Goal: Task Accomplishment & Management: Manage account settings

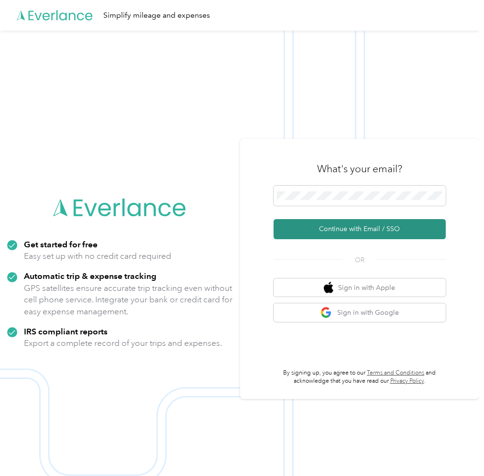
click at [367, 222] on button "Continue with Email / SSO" at bounding box center [359, 229] width 172 height 20
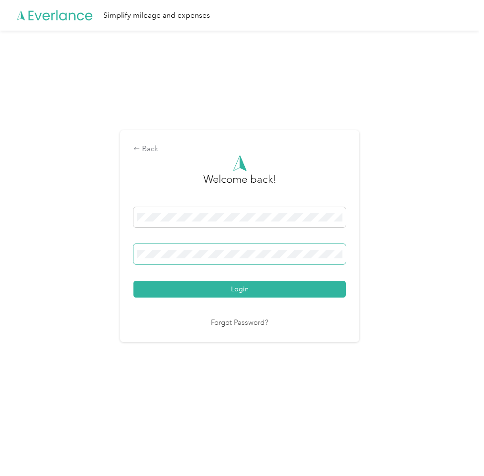
click at [133, 281] on button "Login" at bounding box center [239, 289] width 212 height 17
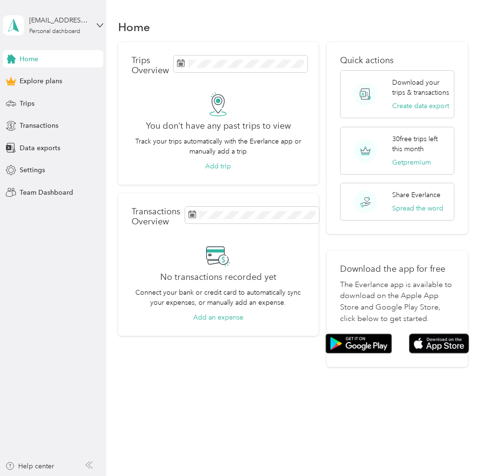
click at [194, 25] on div "Home" at bounding box center [293, 27] width 350 height 20
